Goal: Navigation & Orientation: Find specific page/section

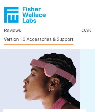
click at [35, 36] on link "Version 1.0 Accessories & Support" at bounding box center [39, 39] width 70 height 7
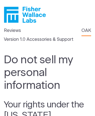
click at [90, 27] on link "OAK" at bounding box center [87, 30] width 10 height 7
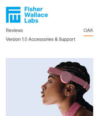
scroll to position [887, 0]
